Goal: Find specific page/section: Find specific page/section

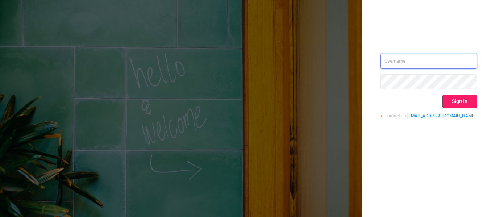
type input "[EMAIL_ADDRESS][DOMAIN_NAME]"
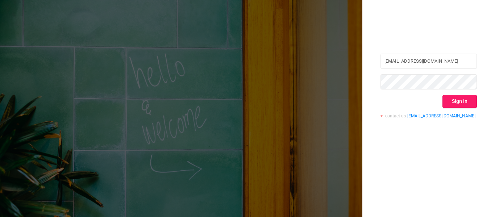
click at [462, 102] on button "Sign in" at bounding box center [459, 101] width 34 height 13
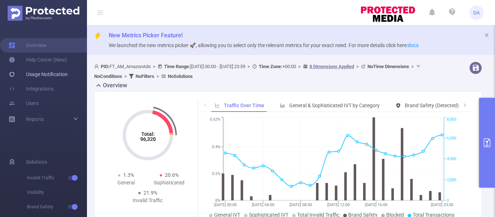
click at [66, 72] on link "Usage Notification" at bounding box center [38, 74] width 59 height 14
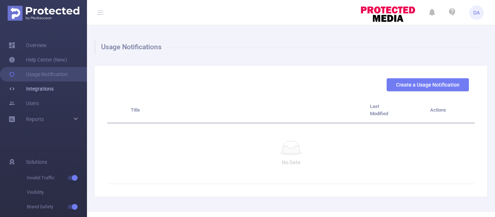
click at [31, 86] on link "Integrations" at bounding box center [31, 88] width 45 height 14
